Goal: Information Seeking & Learning: Learn about a topic

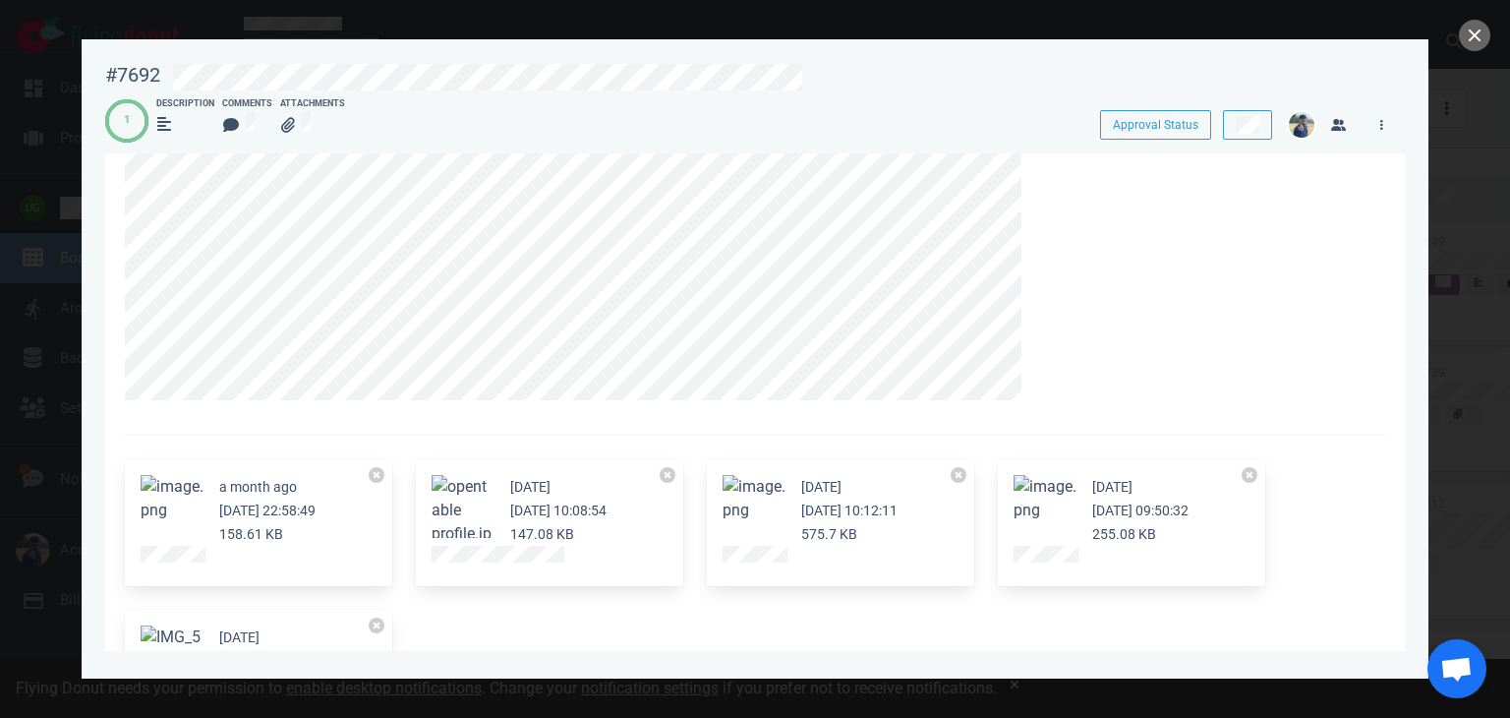
scroll to position [110, 0]
click at [464, 508] on button "Zoom image" at bounding box center [462, 521] width 63 height 94
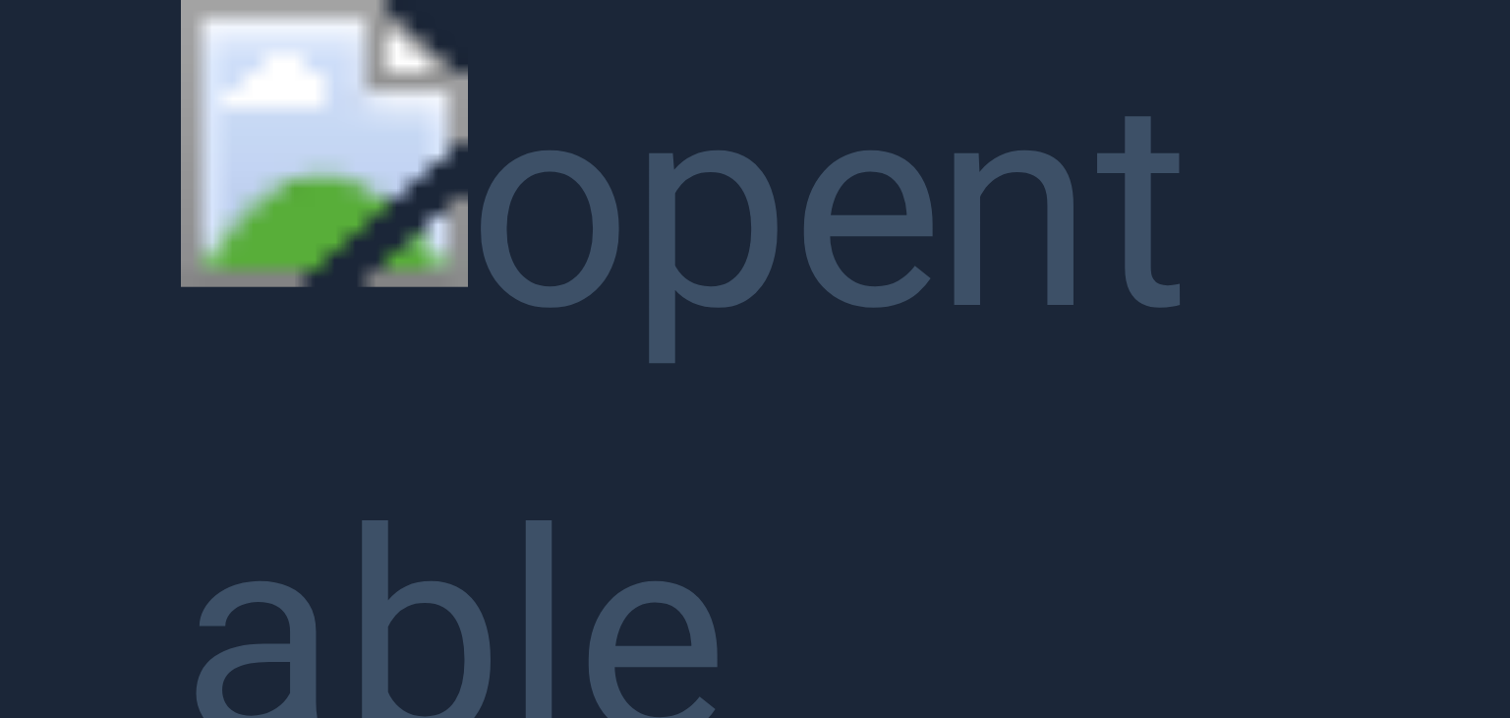
click at [140, 383] on button "Unzoom image" at bounding box center [755, 359] width 1510 height 718
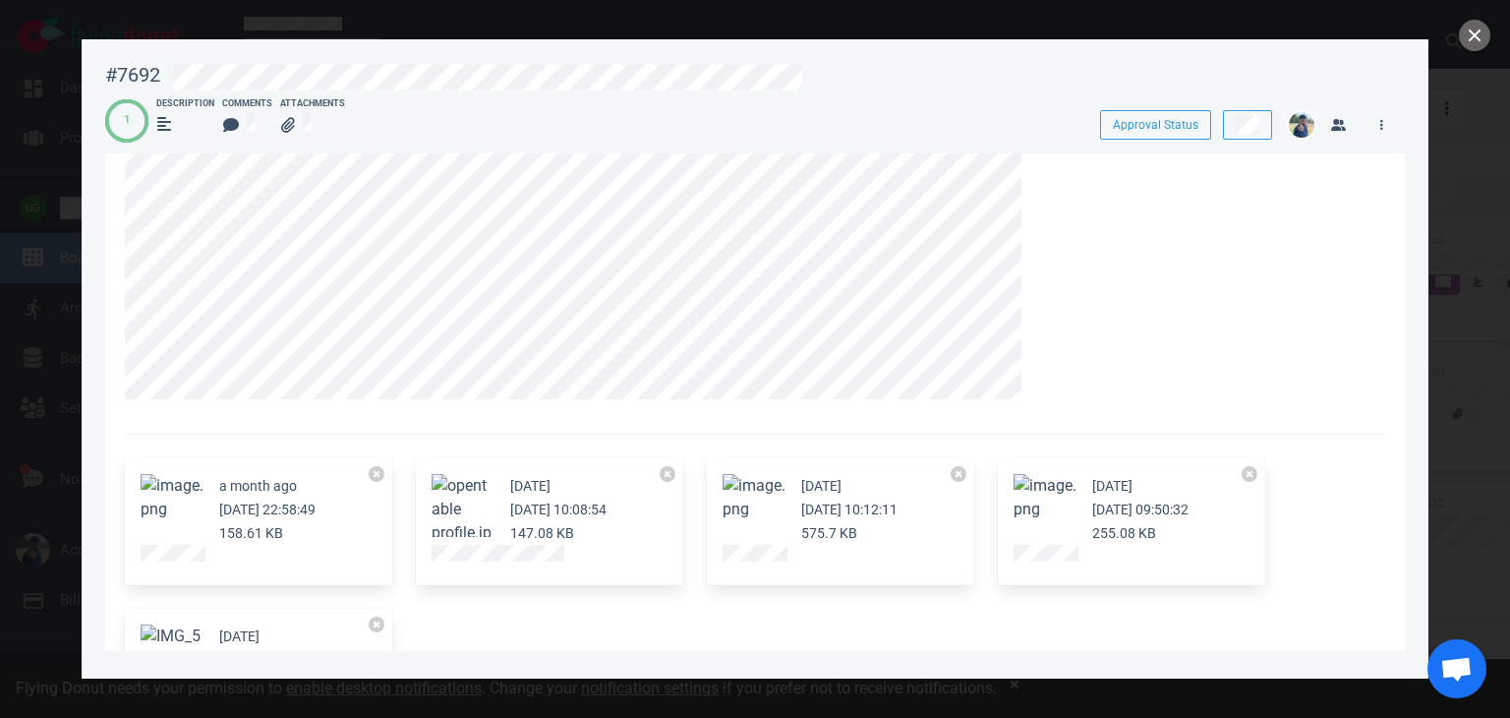
click at [766, 506] on figure at bounding box center [753, 505] width 63 height 63
click at [759, 483] on button "Zoom image" at bounding box center [753, 497] width 63 height 47
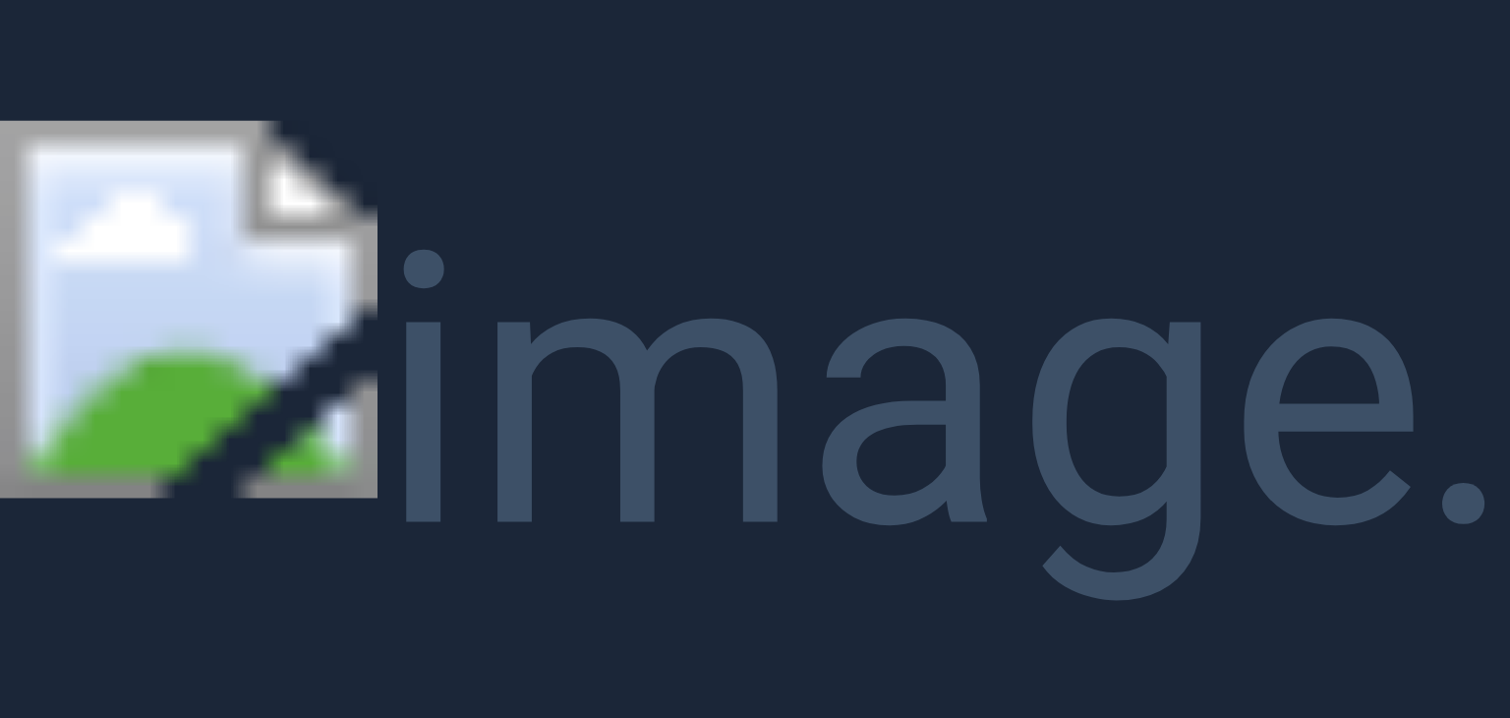
click at [594, 114] on button "Unzoom image" at bounding box center [755, 359] width 1510 height 718
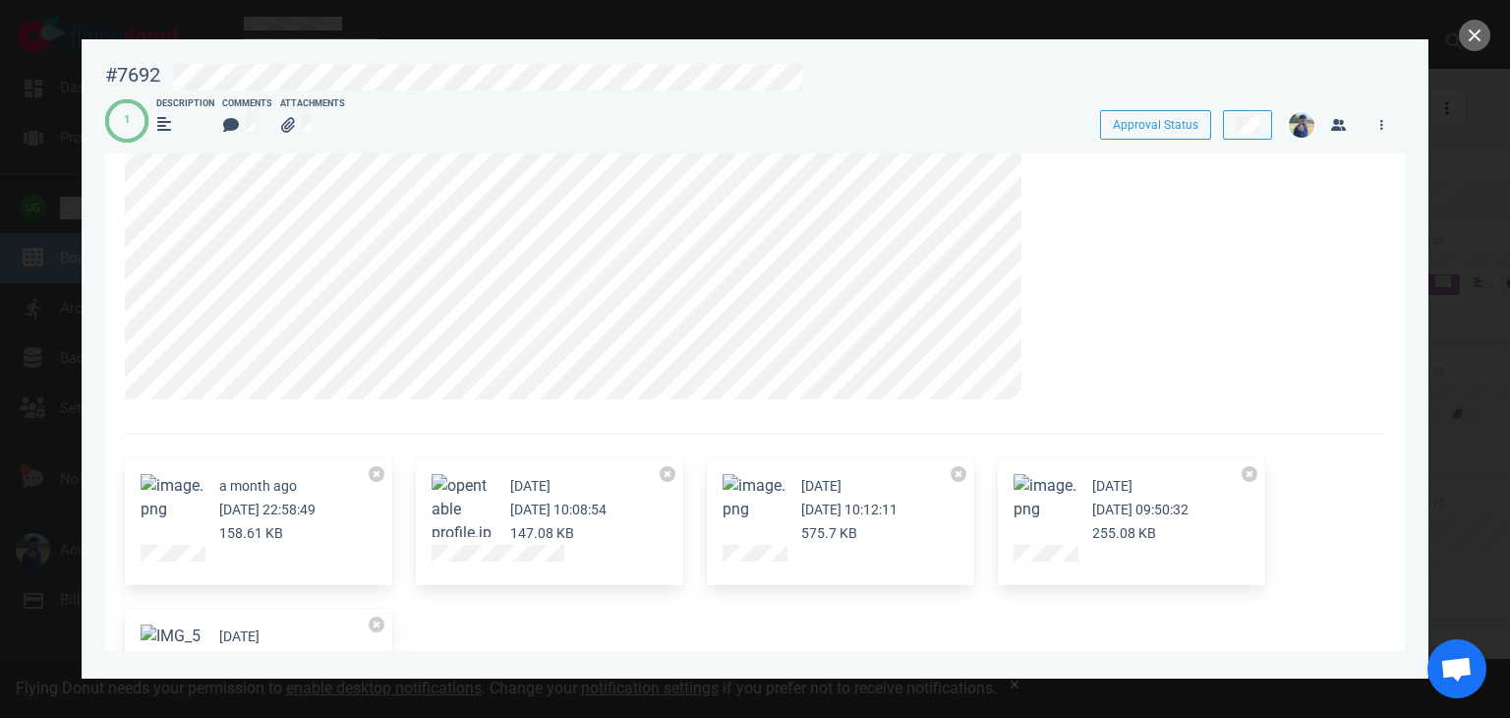
click at [1056, 514] on button "Zoom image" at bounding box center [1044, 497] width 63 height 47
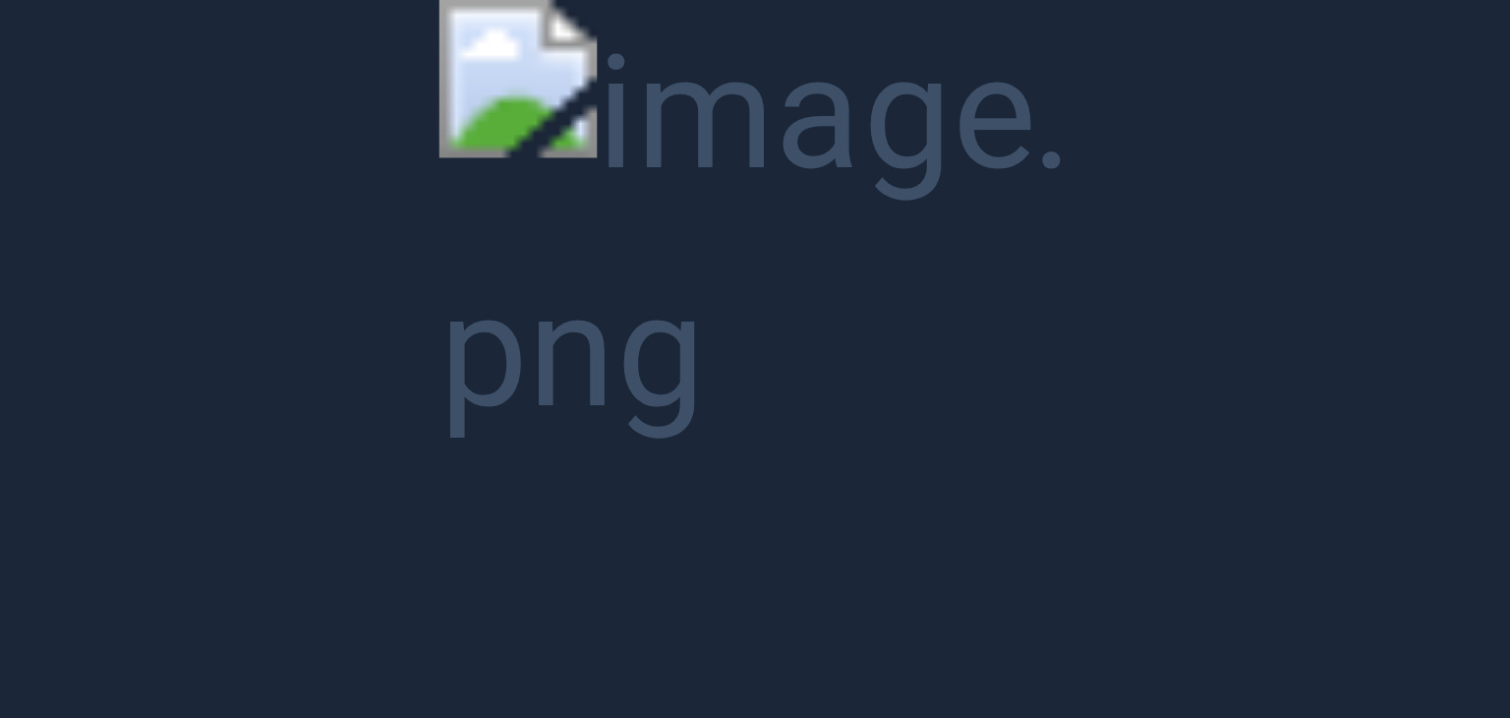
click at [1152, 449] on button "Unzoom image" at bounding box center [755, 359] width 1510 height 718
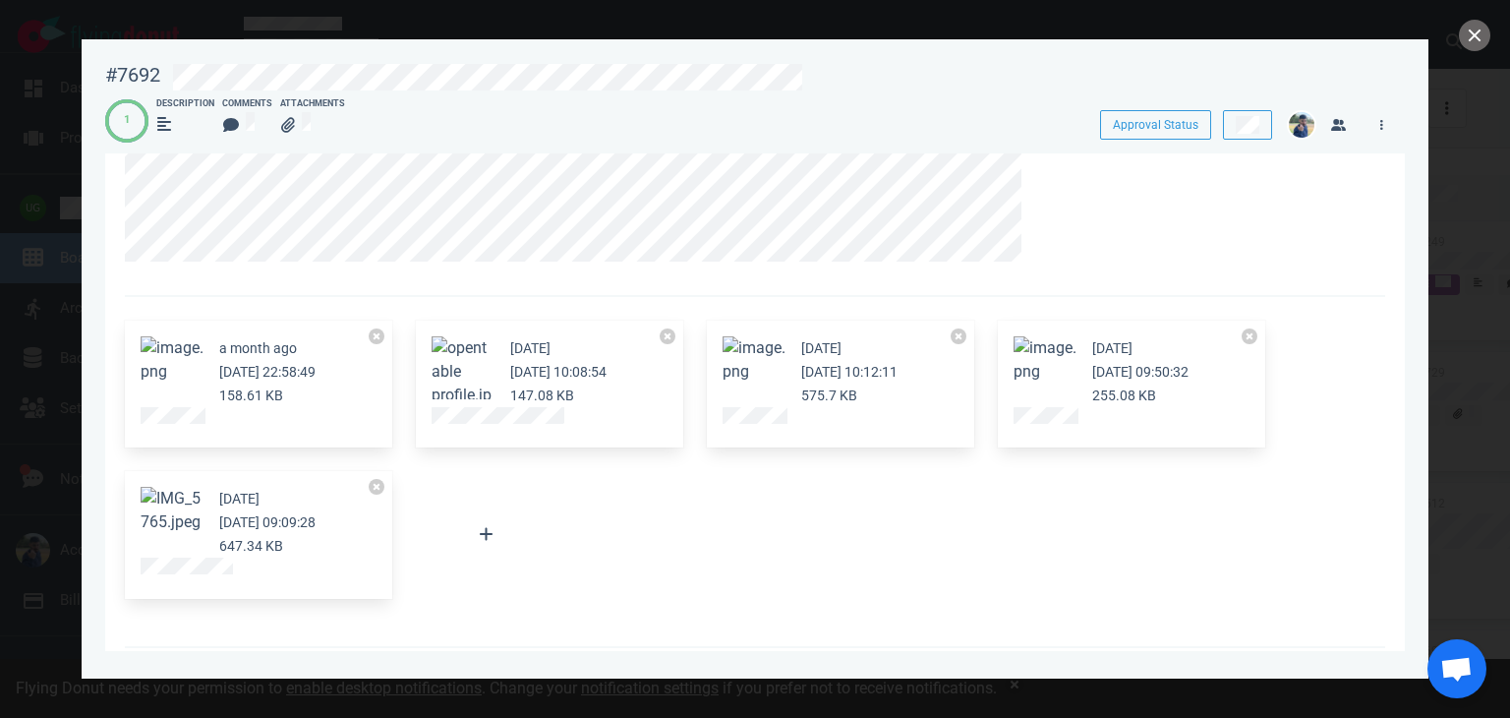
scroll to position [248, 0]
click at [161, 504] on button "Zoom image" at bounding box center [172, 510] width 63 height 47
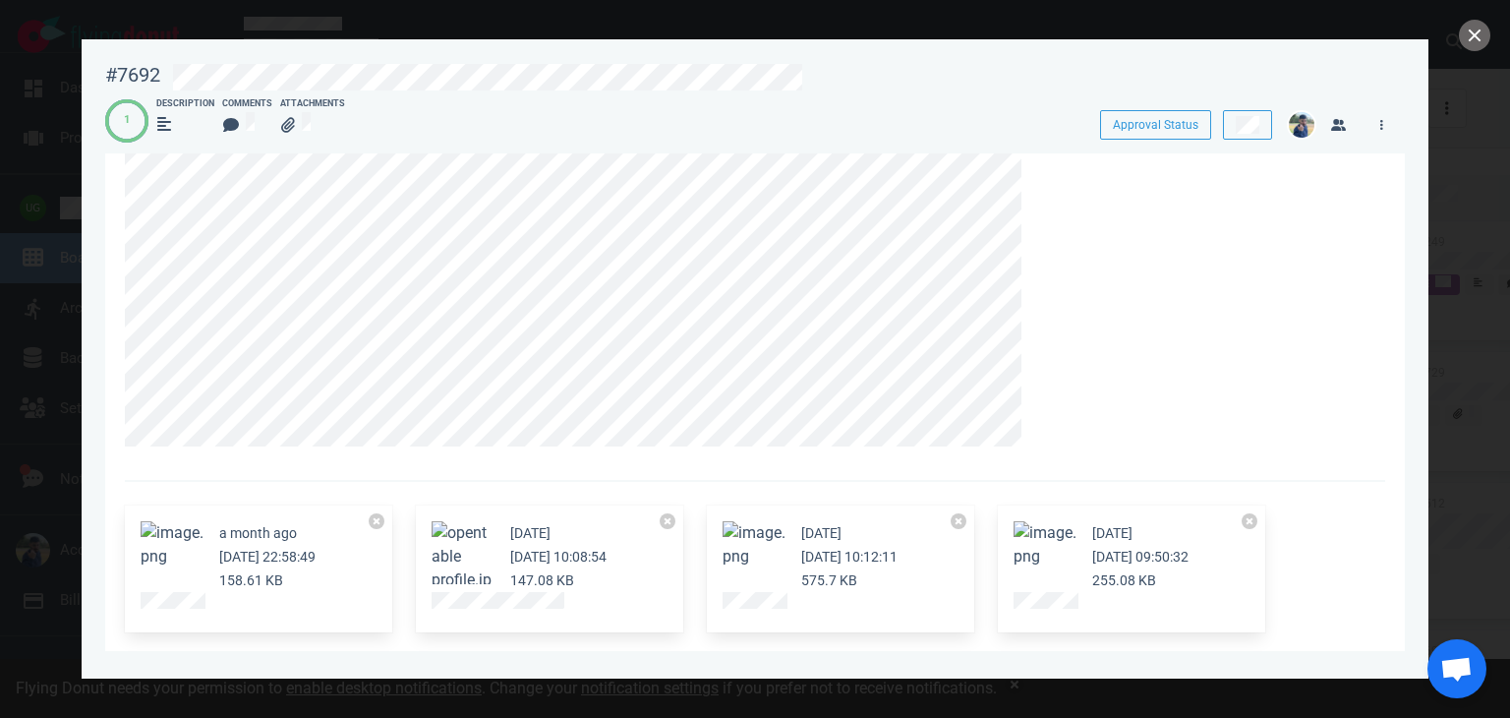
scroll to position [0, 0]
